Goal: Task Accomplishment & Management: Manage account settings

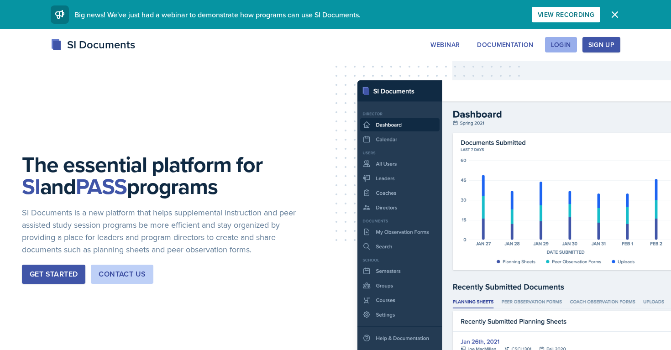
click at [550, 46] on button "Login" at bounding box center [561, 45] width 32 height 16
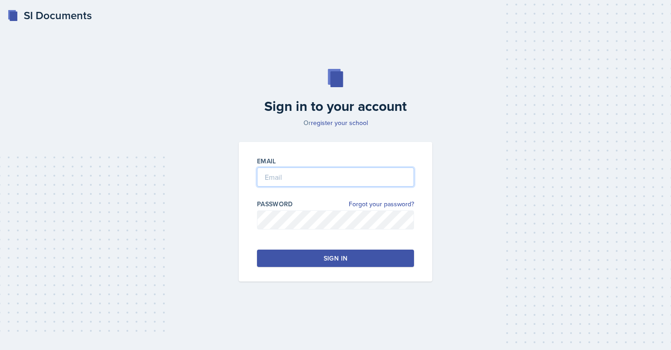
click at [294, 173] on input "email" at bounding box center [335, 177] width 157 height 19
type input "[EMAIL_ADDRESS][PERSON_NAME][DOMAIN_NAME]"
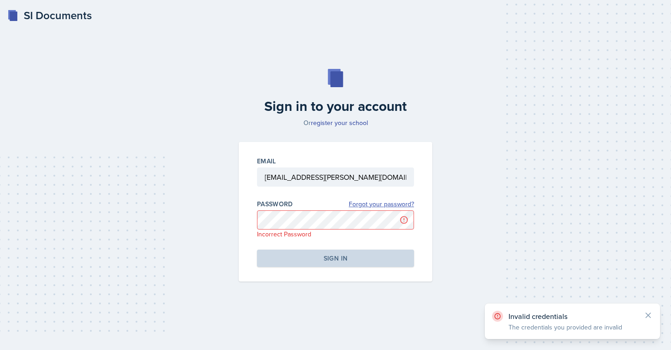
click at [401, 203] on link "Forgot your password?" at bounding box center [381, 204] width 65 height 10
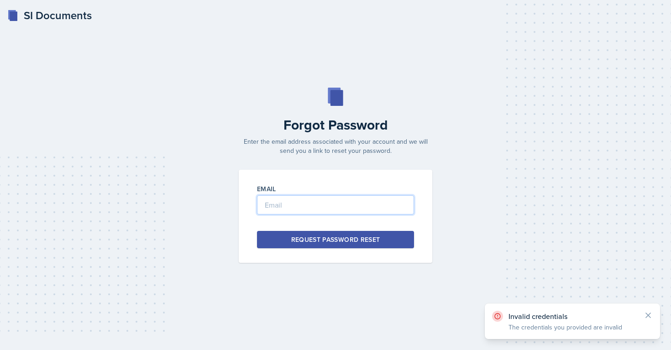
click at [364, 210] on input "email" at bounding box center [335, 204] width 157 height 19
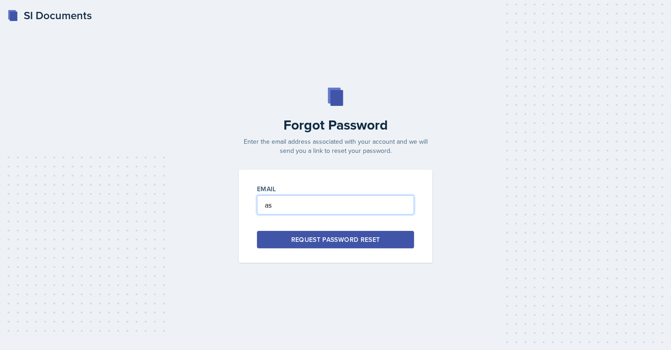
type input "a"
type input "[EMAIL_ADDRESS][PERSON_NAME][DOMAIN_NAME]"
click at [381, 236] on button "Request Password Reset" at bounding box center [335, 239] width 157 height 17
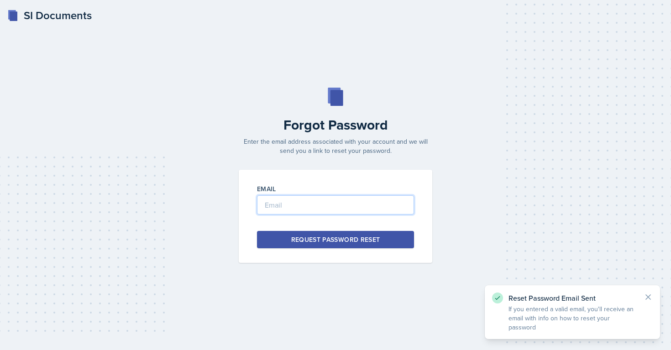
click at [355, 200] on input "email" at bounding box center [335, 204] width 157 height 19
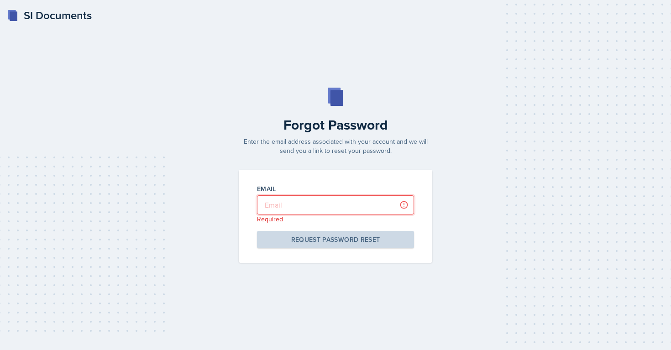
click at [335, 211] on input "email" at bounding box center [335, 204] width 157 height 19
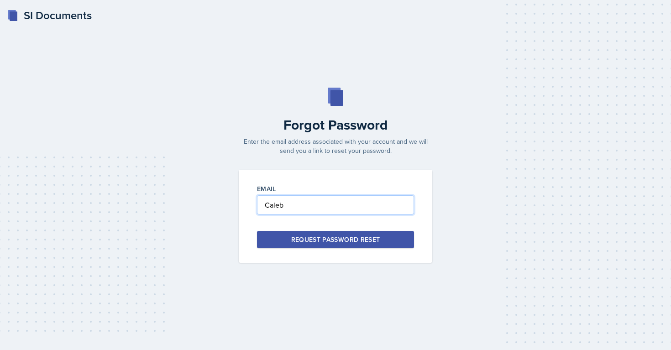
type input "Caleb"
click at [23, 4] on div "SI Documents Forgot Password Enter the email address associated with your accou…" at bounding box center [335, 175] width 671 height 350
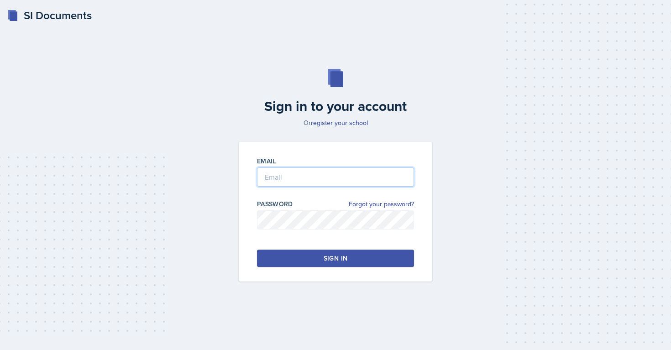
click at [295, 177] on input "email" at bounding box center [335, 177] width 157 height 19
type input "[EMAIL_ADDRESS][PERSON_NAME][DOMAIN_NAME]"
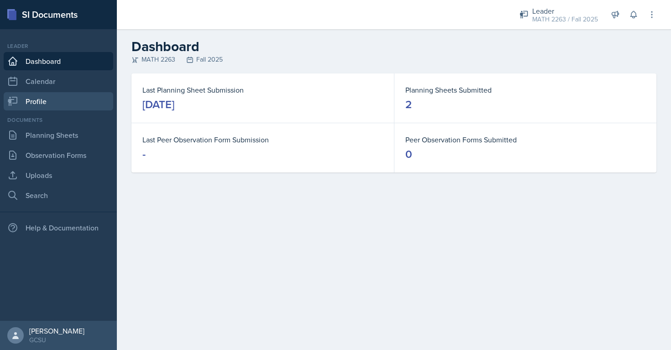
click at [45, 98] on link "Profile" at bounding box center [59, 101] width 110 height 18
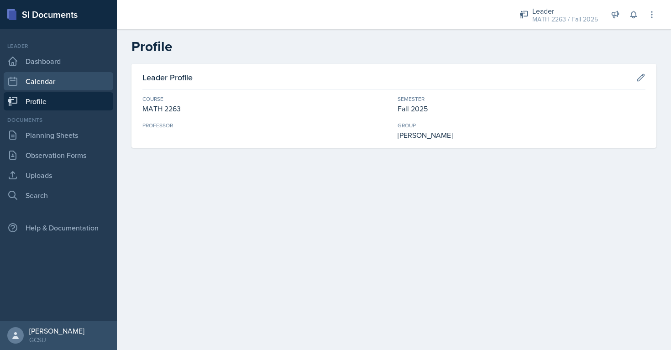
click at [53, 87] on link "Calendar" at bounding box center [59, 81] width 110 height 18
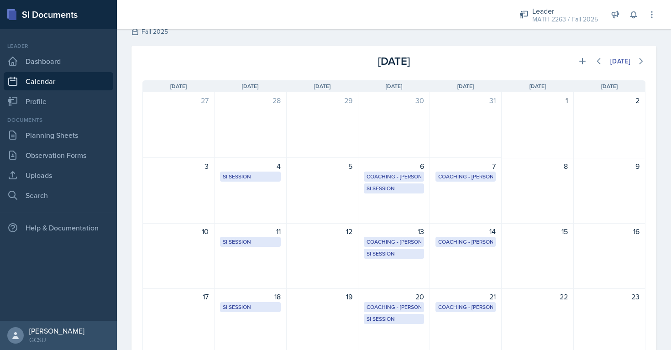
scroll to position [30, 0]
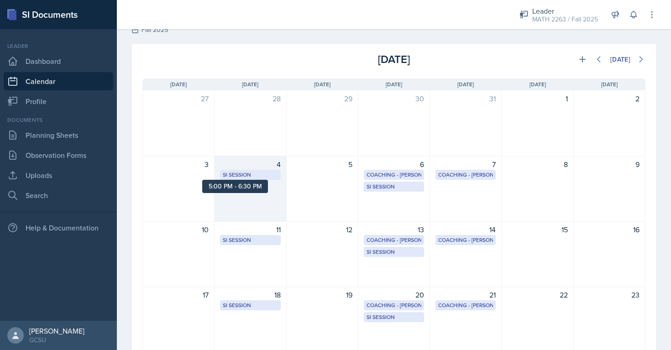
click at [248, 178] on div "SI Session" at bounding box center [250, 175] width 55 height 8
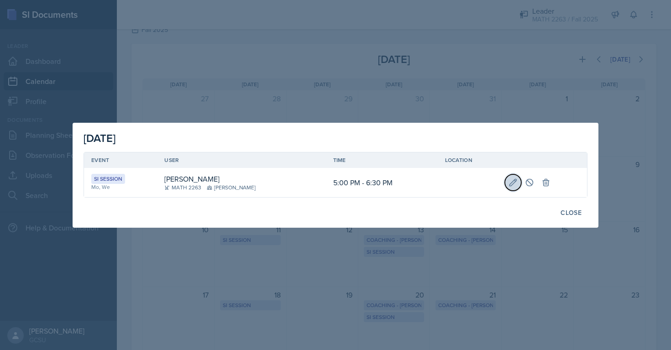
click at [511, 184] on button at bounding box center [513, 182] width 16 height 16
select select "5"
select select "0"
select select "PM"
select select "6"
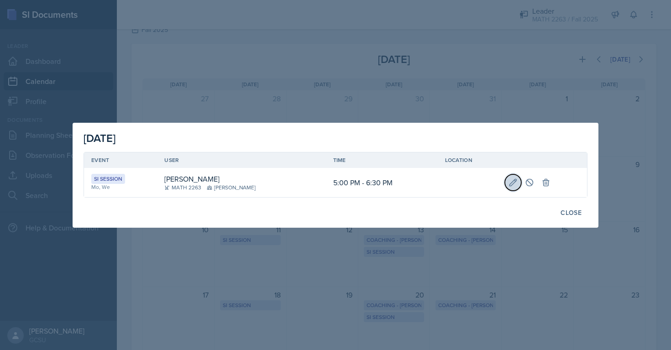
select select "30"
select select "PM"
select select "700c1d41-4793-48d3-8616-e09499dfb71d"
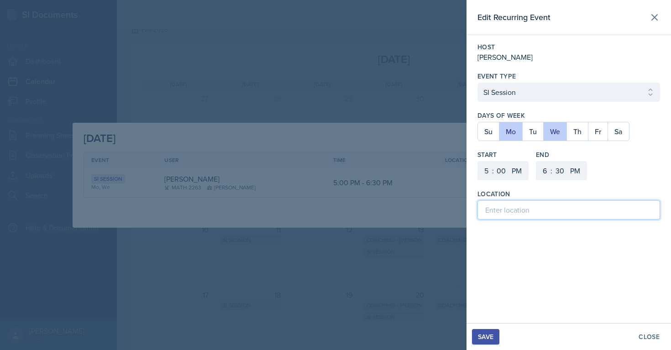
click at [514, 210] on input at bounding box center [568, 209] width 183 height 19
type input "A&S 138"
click at [485, 338] on div "Save" at bounding box center [486, 336] width 16 height 7
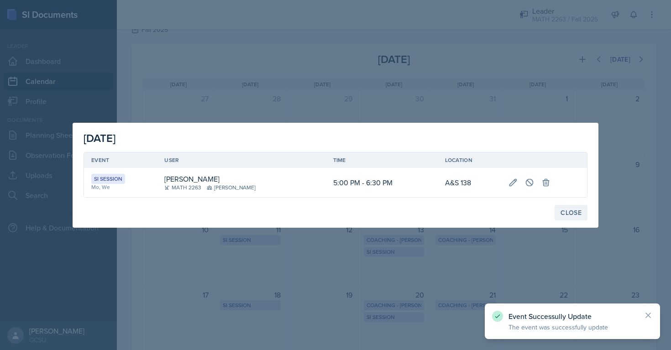
click at [582, 207] on button "Close" at bounding box center [571, 213] width 33 height 16
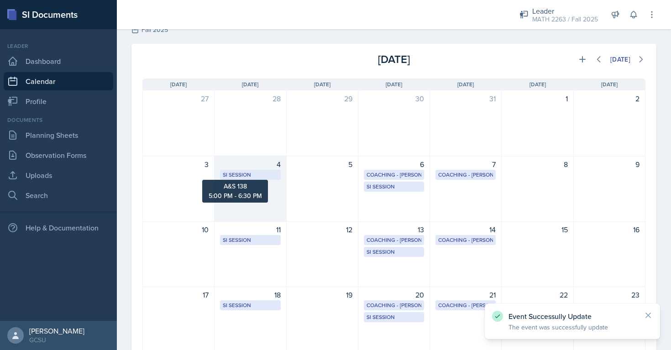
click at [258, 178] on div "SI Session" at bounding box center [250, 175] width 55 height 8
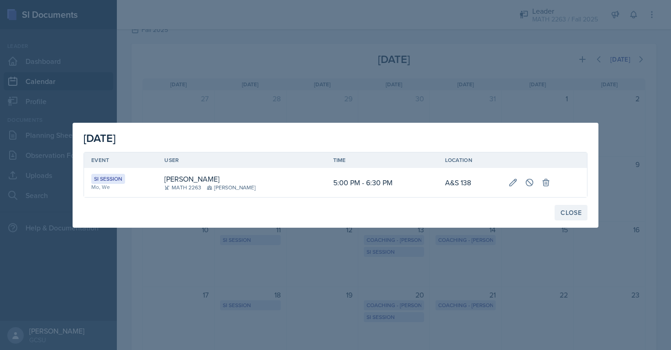
click at [577, 211] on div "Close" at bounding box center [571, 212] width 21 height 7
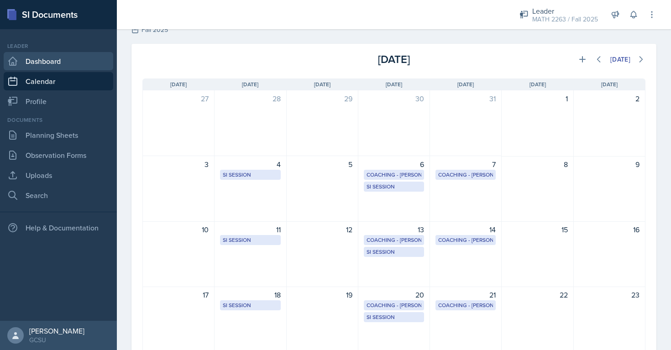
click at [59, 62] on link "Dashboard" at bounding box center [59, 61] width 110 height 18
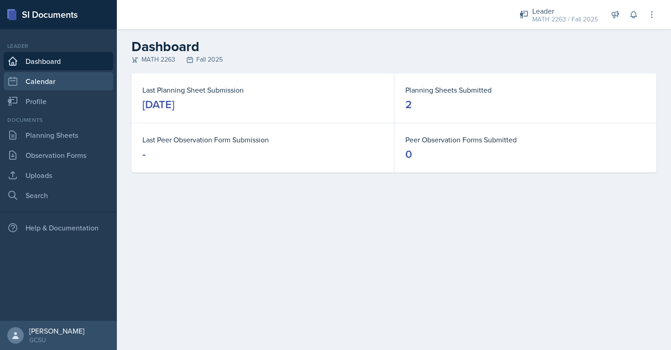
click at [55, 85] on link "Calendar" at bounding box center [59, 81] width 110 height 18
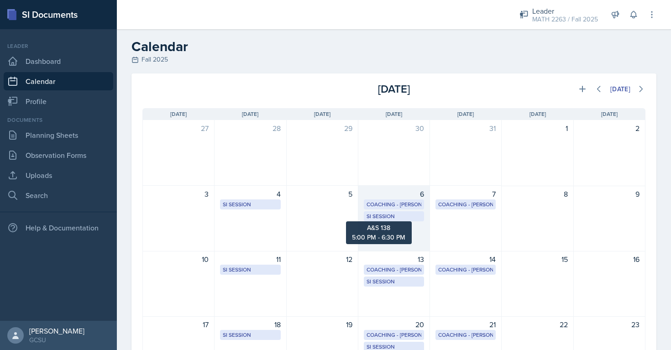
click at [395, 216] on div "SI Session" at bounding box center [394, 216] width 55 height 8
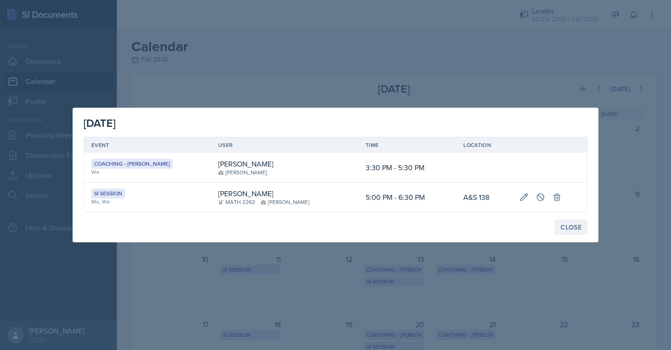
click at [576, 229] on div "Close" at bounding box center [571, 227] width 21 height 7
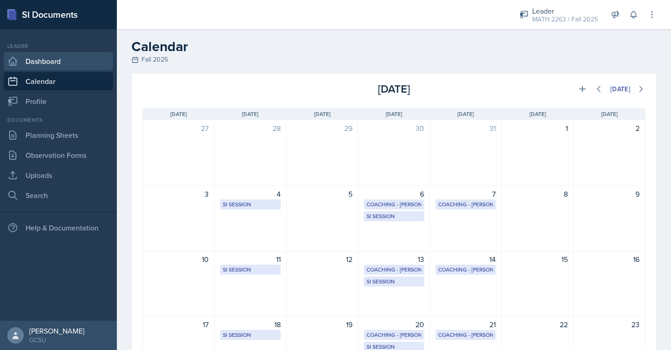
click at [55, 64] on link "Dashboard" at bounding box center [59, 61] width 110 height 18
